Goal: Navigation & Orientation: Find specific page/section

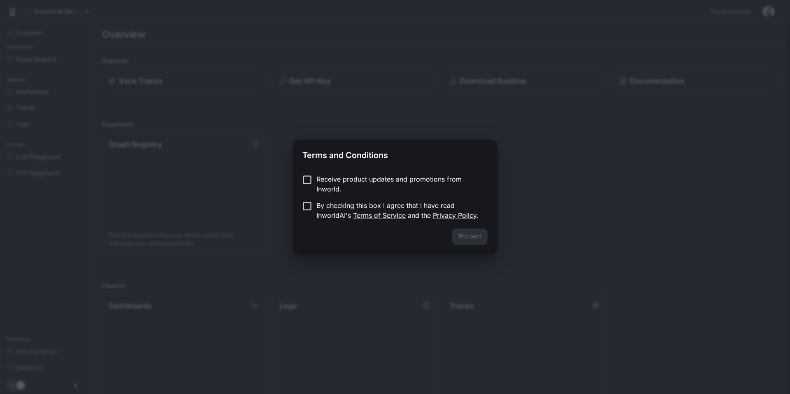
click at [336, 179] on p "Receive product updates and promotions from Inworld." at bounding box center [399, 184] width 165 height 20
click at [343, 205] on p "By checking this box I agree that I have read InworldAI's Terms of Service and …" at bounding box center [399, 210] width 165 height 20
click at [473, 240] on button "Proceed" at bounding box center [470, 236] width 36 height 16
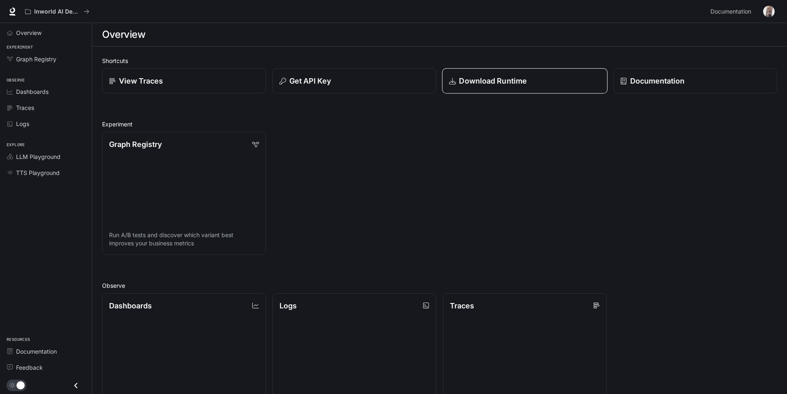
click at [514, 84] on p "Download Runtime" at bounding box center [493, 80] width 68 height 11
click at [392, 113] on div "Shortcuts View Traces Get API Key Download Runtime Documentation Experiment Gra…" at bounding box center [439, 316] width 675 height 521
click at [63, 171] on div "TTS Playground" at bounding box center [50, 172] width 69 height 9
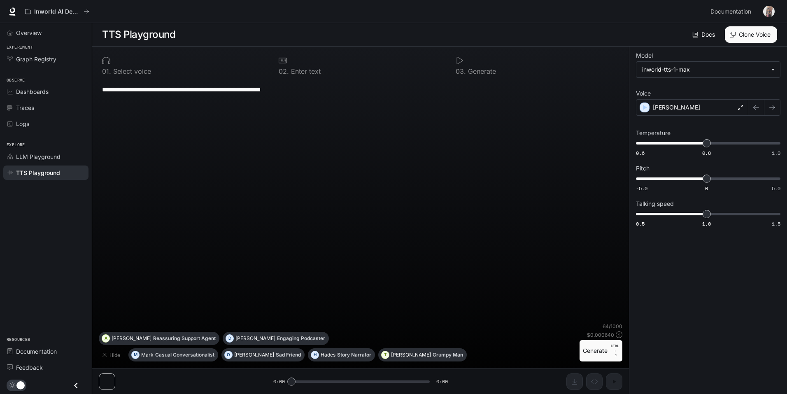
scroll to position [0, 0]
click at [41, 63] on span "Graph Registry" at bounding box center [36, 59] width 40 height 9
